Goal: Information Seeking & Learning: Understand process/instructions

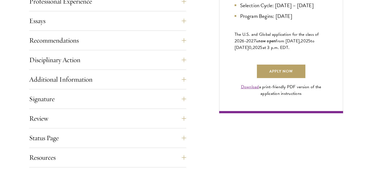
scroll to position [395, 0]
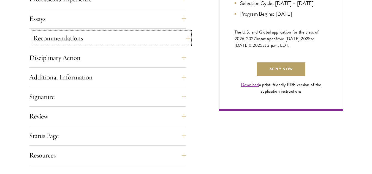
click at [173, 32] on button "Recommendations" at bounding box center [111, 38] width 157 height 13
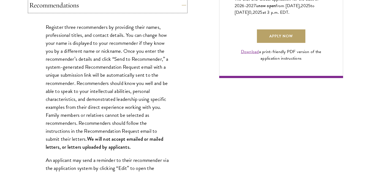
scroll to position [429, 0]
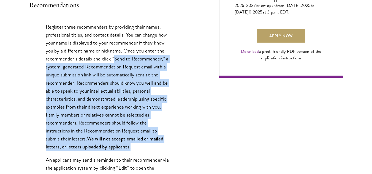
drag, startPoint x: 115, startPoint y: 45, endPoint x: 133, endPoint y: 132, distance: 89.2
click at [133, 132] on p "Register three recommenders by providing their names, professional titles, and …" at bounding box center [108, 87] width 124 height 128
click at [138, 81] on p "Register three recommenders by providing their names, professional titles, and …" at bounding box center [108, 87] width 124 height 128
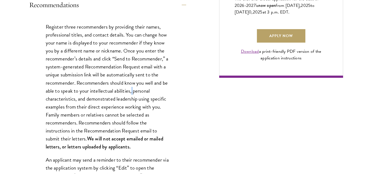
click at [138, 81] on p "Register three recommenders by providing their names, professional titles, and …" at bounding box center [108, 87] width 124 height 128
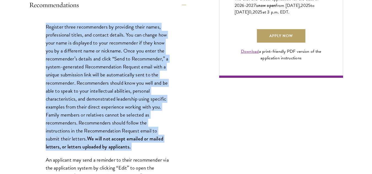
click at [138, 81] on p "Register three recommenders by providing their names, professional titles, and …" at bounding box center [108, 87] width 124 height 128
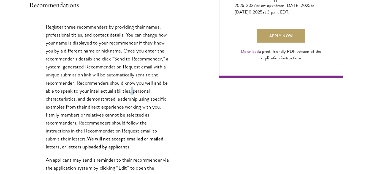
click at [138, 81] on p "Register three recommenders by providing their names, professional titles, and …" at bounding box center [108, 87] width 124 height 128
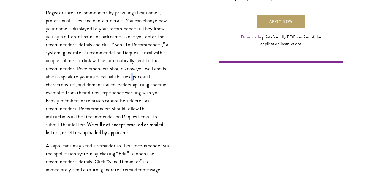
scroll to position [444, 0]
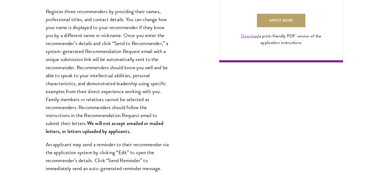
click at [119, 77] on p "Register three recommenders by providing their names, professional titles, and …" at bounding box center [108, 71] width 124 height 128
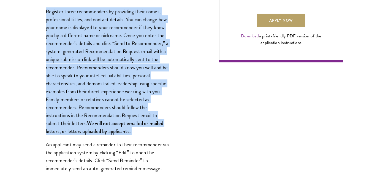
click at [119, 77] on p "Register three recommenders by providing their names, professional titles, and …" at bounding box center [108, 71] width 124 height 128
click at [136, 88] on p "Register three recommenders by providing their names, professional titles, and …" at bounding box center [108, 71] width 124 height 128
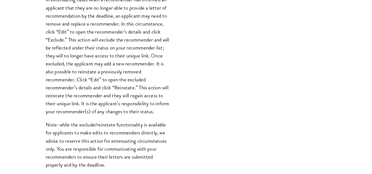
scroll to position [644, 0]
